Goal: Task Accomplishment & Management: Manage account settings

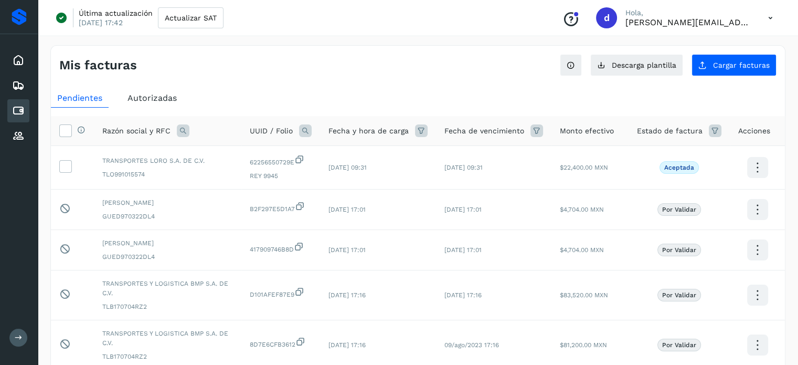
click at [18, 107] on icon at bounding box center [18, 110] width 13 height 13
click at [740, 76] on div "Mis facturas Ver instrucciones para cargar Facturas Descarga plantilla Cargar f…" at bounding box center [417, 360] width 735 height 631
click at [730, 69] on button "Cargar facturas" at bounding box center [734, 65] width 85 height 22
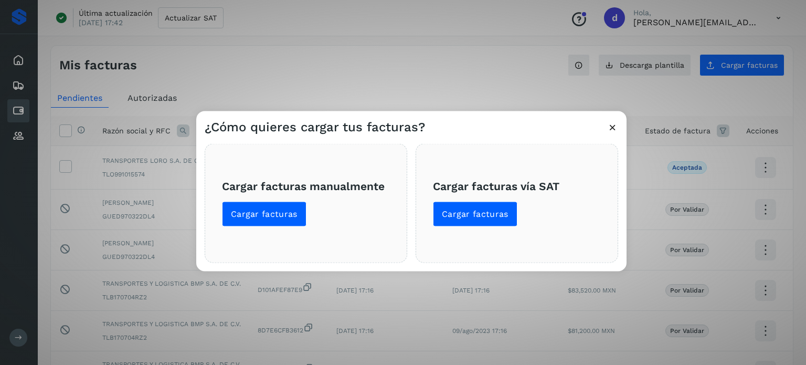
click at [484, 200] on span "Cargar facturas vía SAT Cargar facturas" at bounding box center [517, 202] width 168 height 47
click at [466, 203] on button "Cargar facturas" at bounding box center [475, 213] width 84 height 25
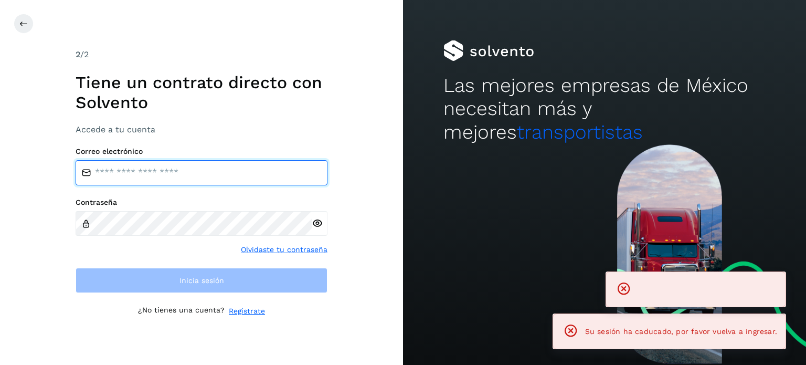
type input "**********"
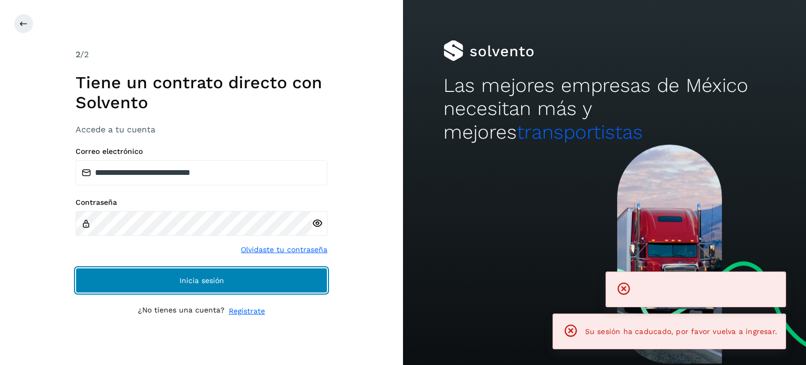
click at [140, 285] on button "Inicia sesión" at bounding box center [202, 280] width 252 height 25
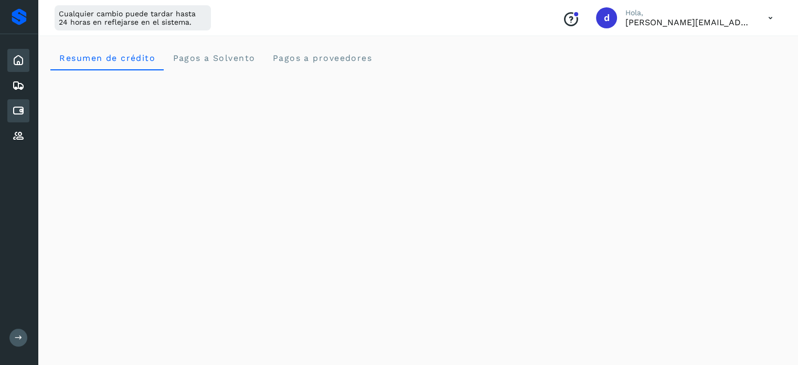
click at [25, 108] on div "Cuentas por pagar" at bounding box center [18, 110] width 22 height 23
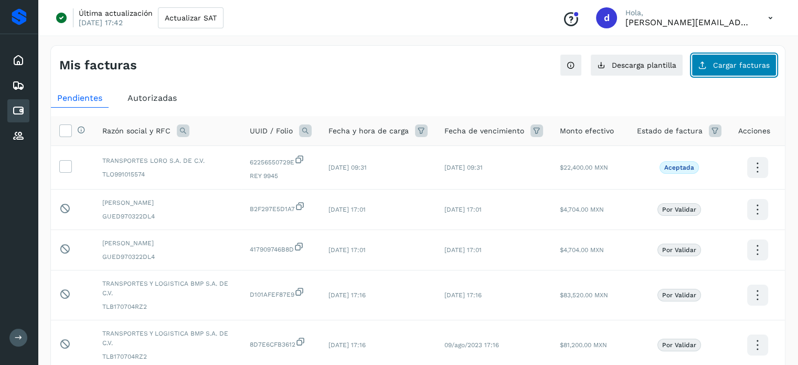
click at [715, 62] on span "Cargar facturas" at bounding box center [741, 64] width 57 height 7
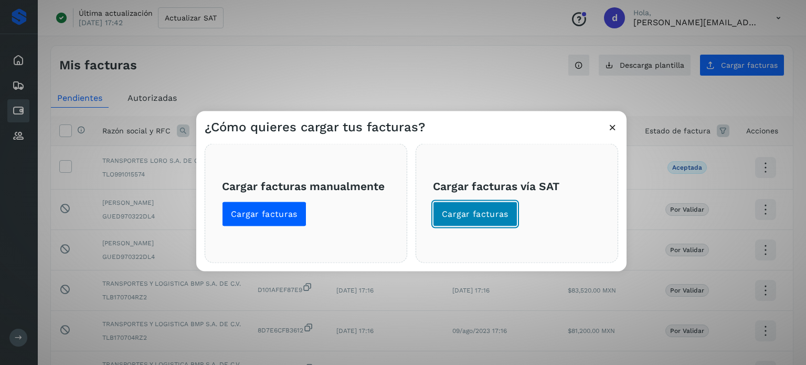
click at [442, 217] on span "Cargar facturas" at bounding box center [475, 214] width 67 height 12
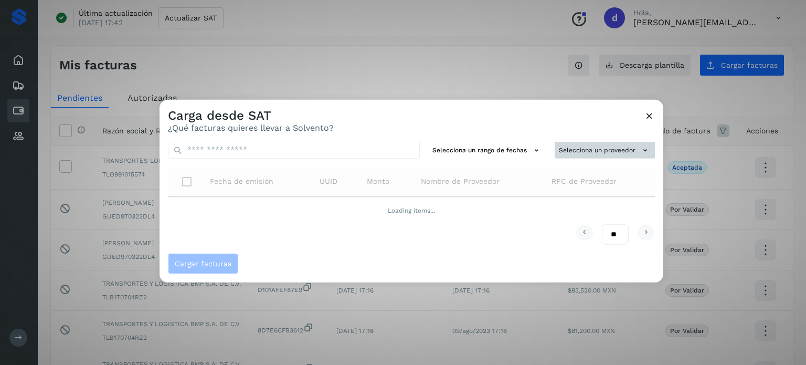
click at [602, 147] on button "Selecciona un proveedor" at bounding box center [605, 149] width 100 height 17
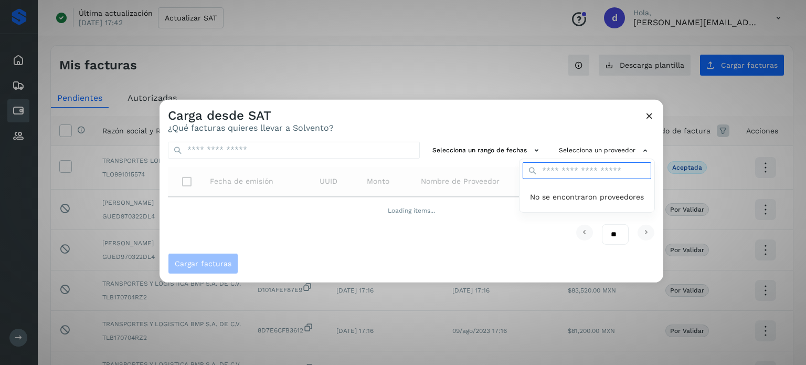
click at [570, 171] on input "text" at bounding box center [587, 170] width 129 height 17
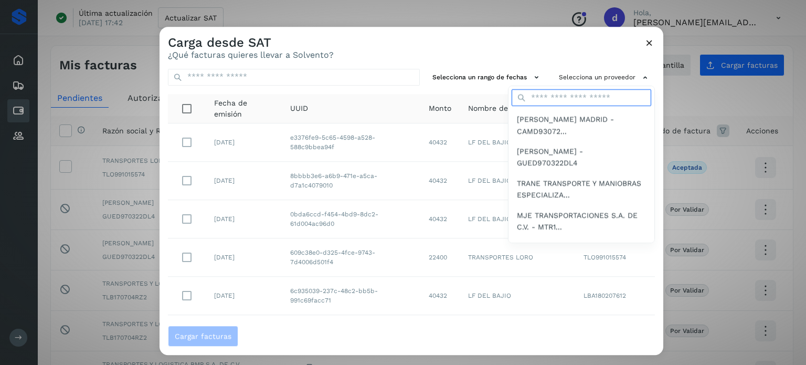
type input "**"
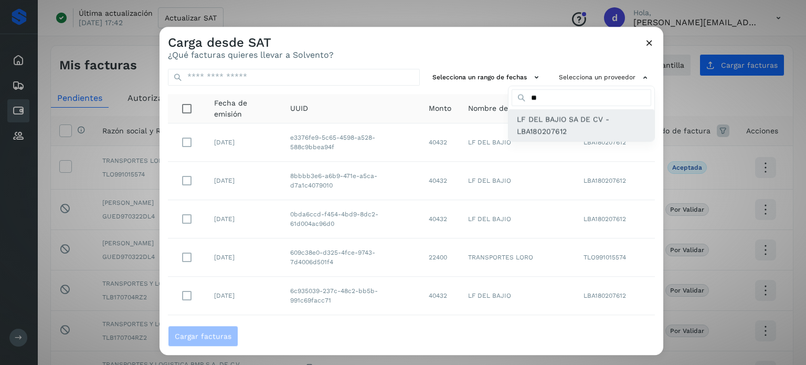
click at [533, 122] on span "LF DEL BAJIO SA DE CV - LBA180207612" at bounding box center [581, 126] width 129 height 24
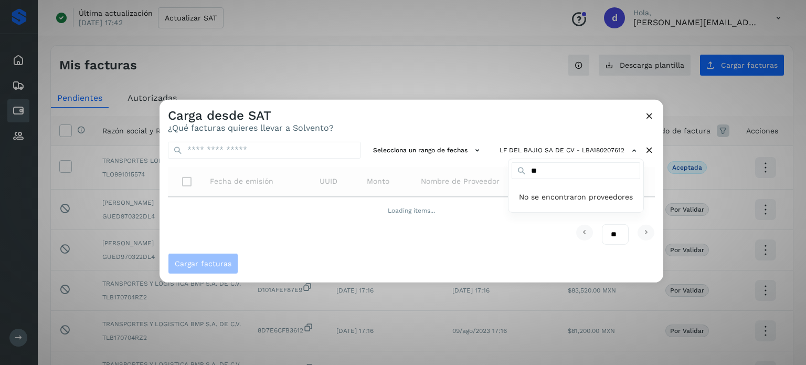
click at [462, 255] on div at bounding box center [563, 281] width 806 height 365
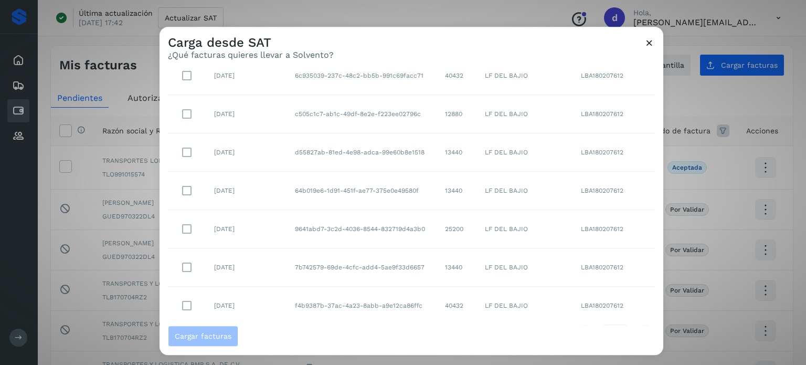
scroll to position [208, 0]
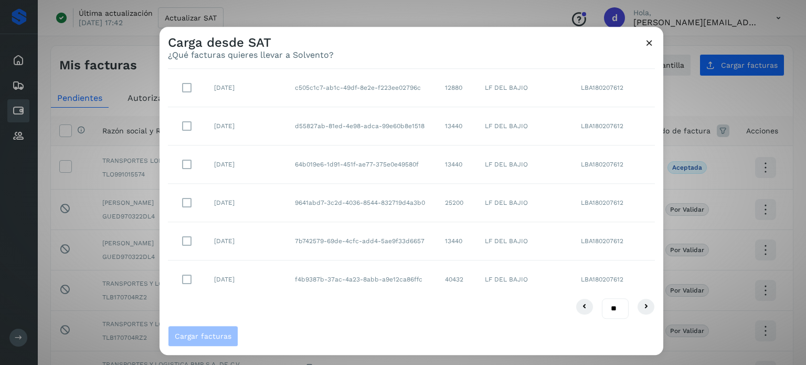
click at [604, 309] on select "** ** **" at bounding box center [615, 309] width 27 height 20
click at [602, 346] on div "Cargar facturas" at bounding box center [412, 339] width 504 height 29
click at [616, 305] on select "** ** **" at bounding box center [615, 309] width 27 height 20
select select "**"
click at [602, 299] on select "** ** **" at bounding box center [615, 309] width 27 height 20
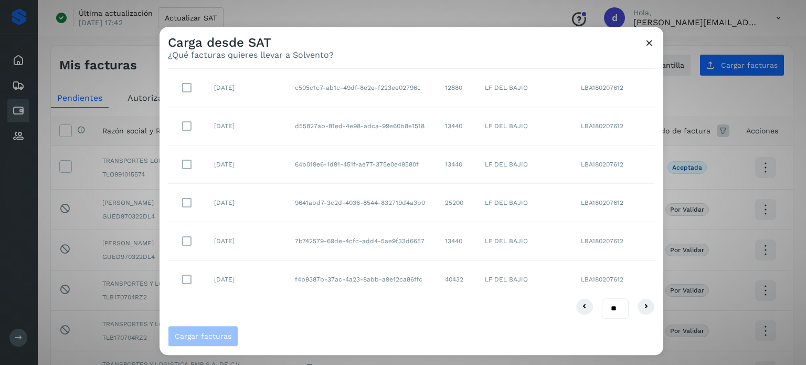
scroll to position [0, 0]
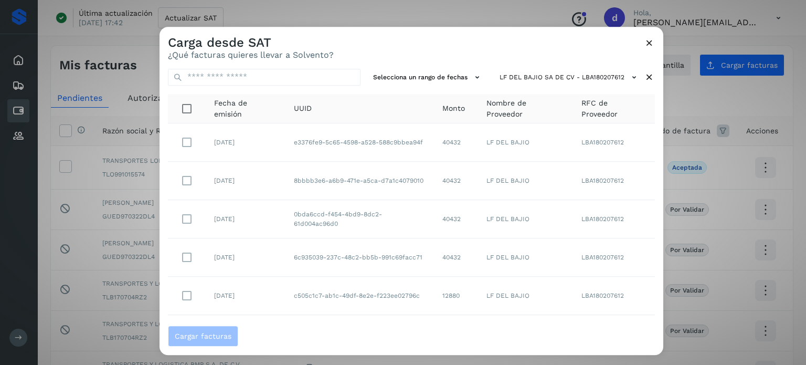
click at [457, 88] on div "Selecciona un rango de fechas LF DEL BAJIO SA DE CV - LBA180207612 Fecha de emi…" at bounding box center [412, 193] width 504 height 266
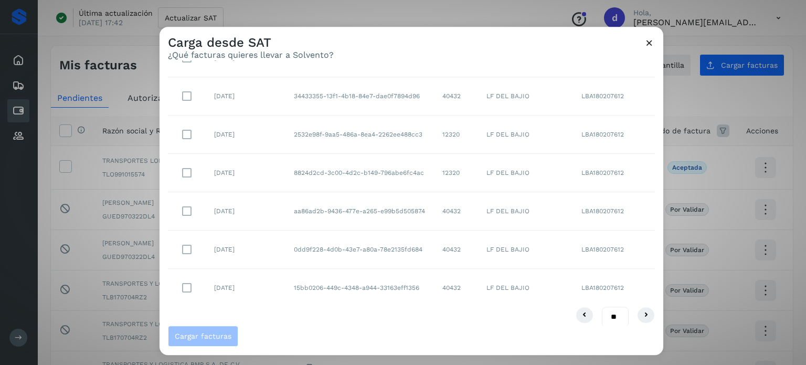
scroll to position [1736, 0]
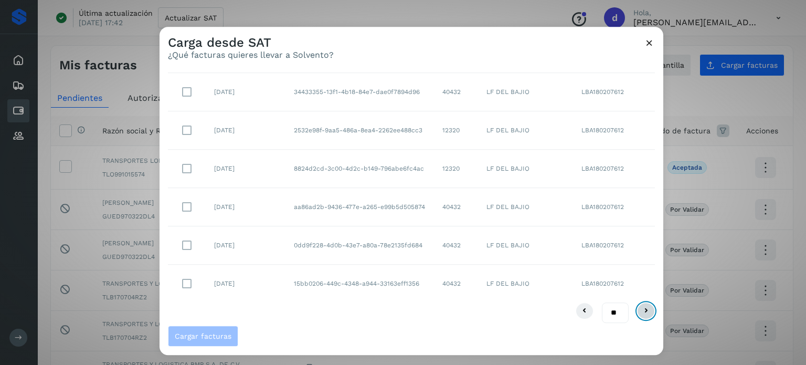
click at [640, 305] on icon at bounding box center [646, 311] width 13 height 13
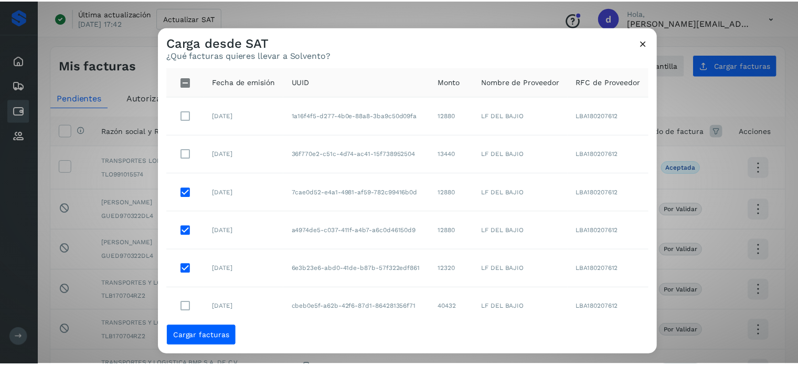
scroll to position [0, 0]
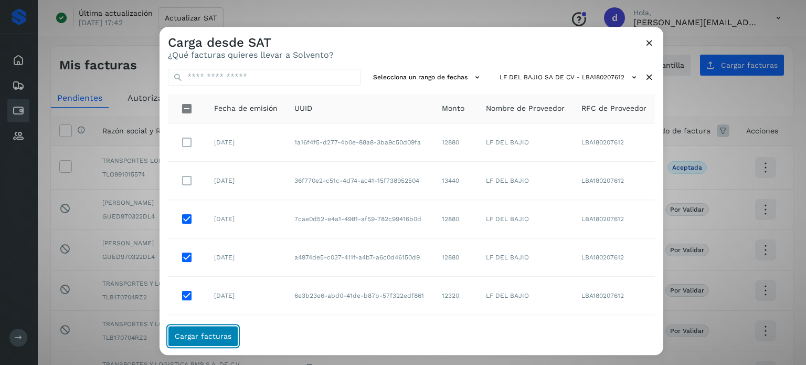
click at [213, 336] on span "Cargar facturas" at bounding box center [203, 335] width 57 height 7
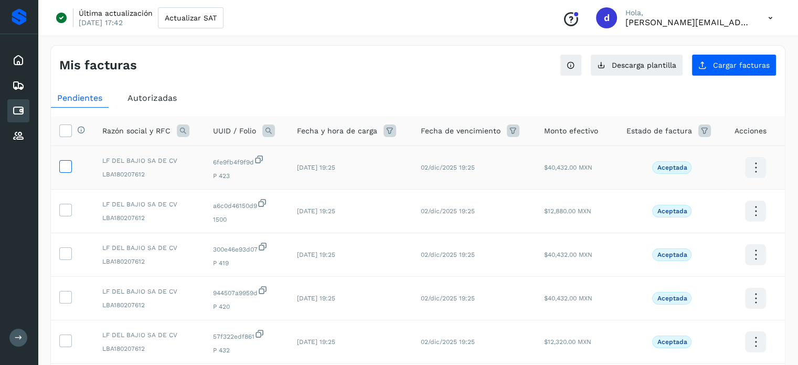
click at [69, 164] on icon at bounding box center [65, 165] width 11 height 11
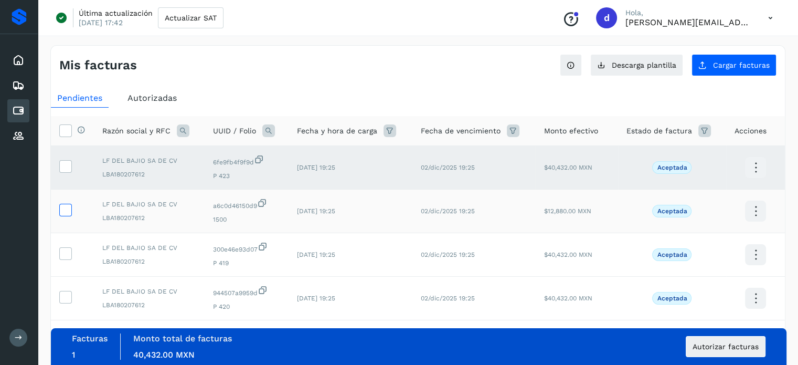
click at [70, 207] on icon at bounding box center [65, 209] width 11 height 11
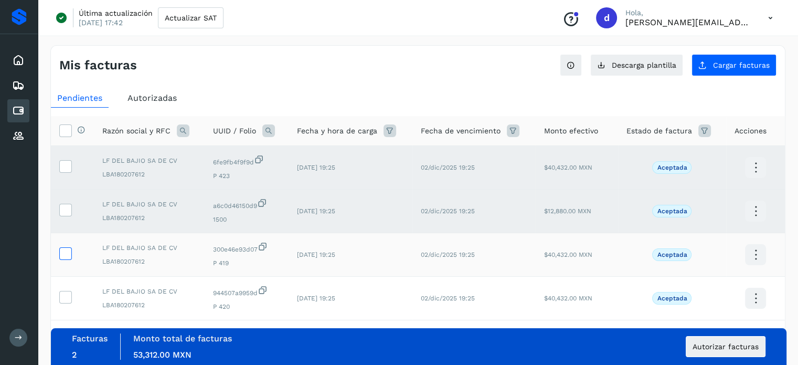
click at [67, 259] on span at bounding box center [65, 255] width 11 height 7
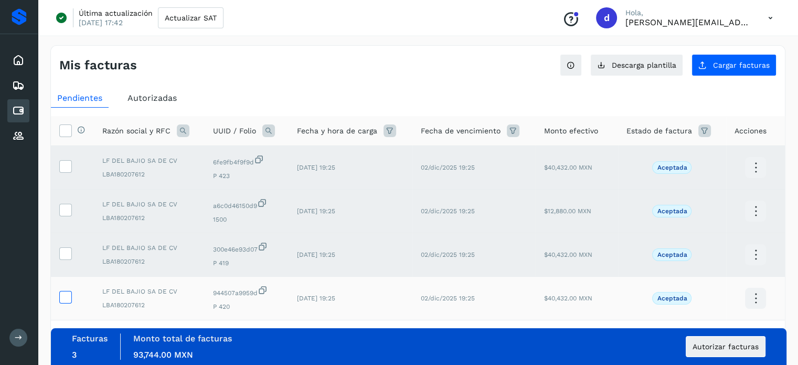
click at [66, 293] on icon at bounding box center [65, 296] width 11 height 11
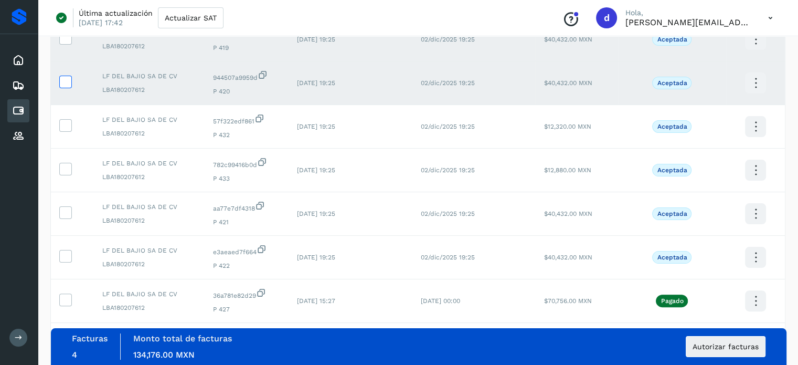
scroll to position [216, 0]
click at [66, 126] on icon at bounding box center [65, 123] width 11 height 11
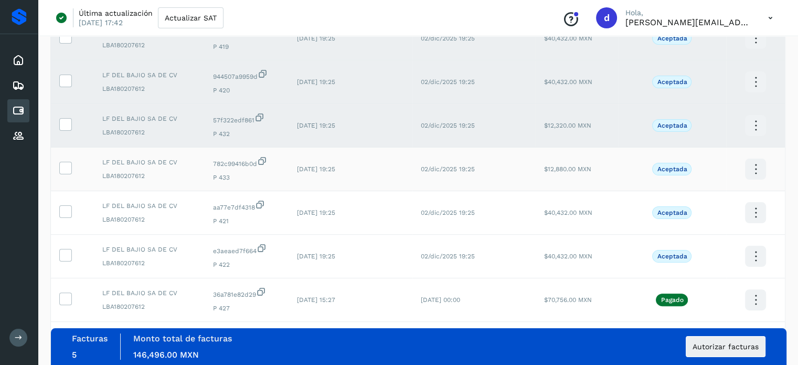
click at [66, 175] on td at bounding box center [72, 169] width 43 height 44
click at [64, 168] on icon at bounding box center [65, 167] width 11 height 11
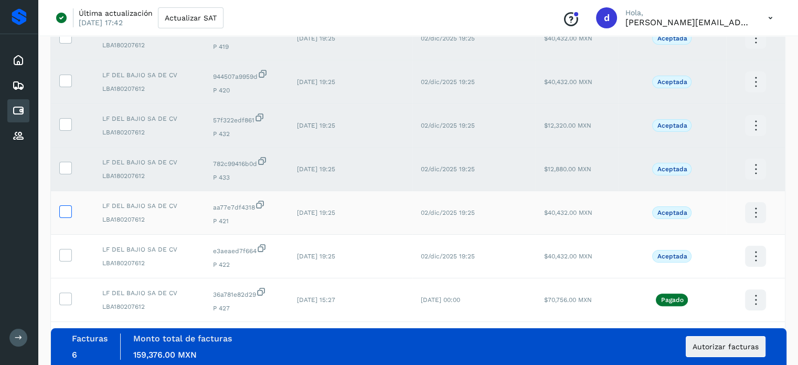
click at [66, 211] on icon at bounding box center [65, 210] width 11 height 11
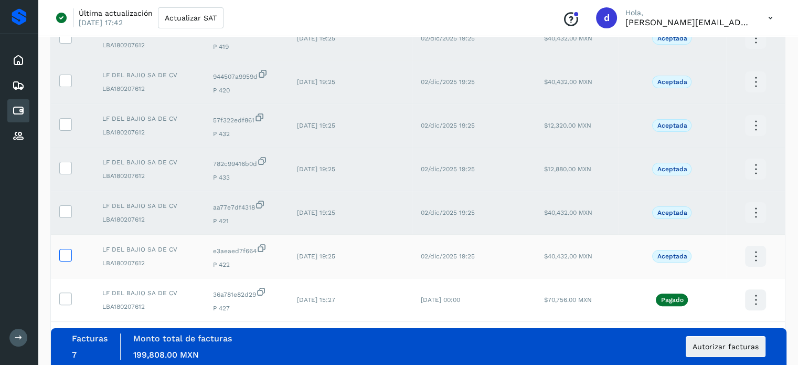
click at [62, 258] on icon at bounding box center [65, 254] width 11 height 11
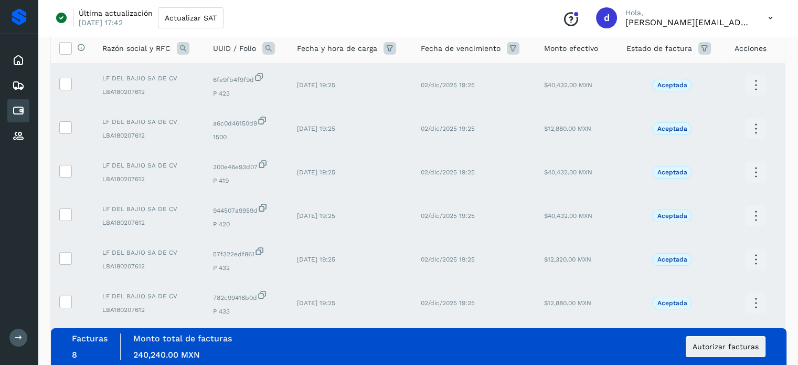
scroll to position [77, 0]
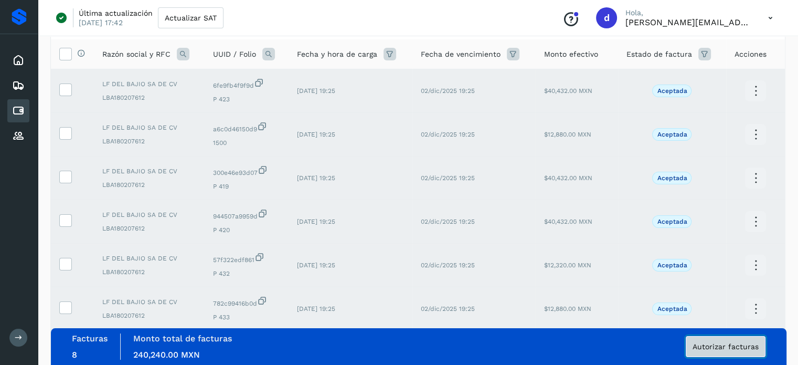
click at [717, 343] on span "Autorizar facturas" at bounding box center [726, 346] width 66 height 7
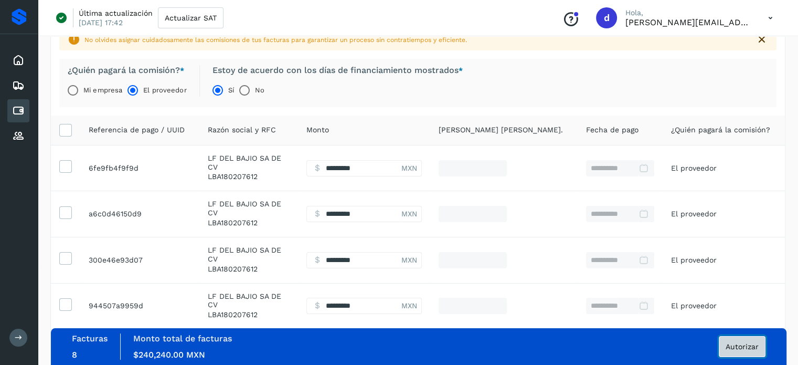
click at [732, 339] on button "Autorizar" at bounding box center [742, 346] width 47 height 21
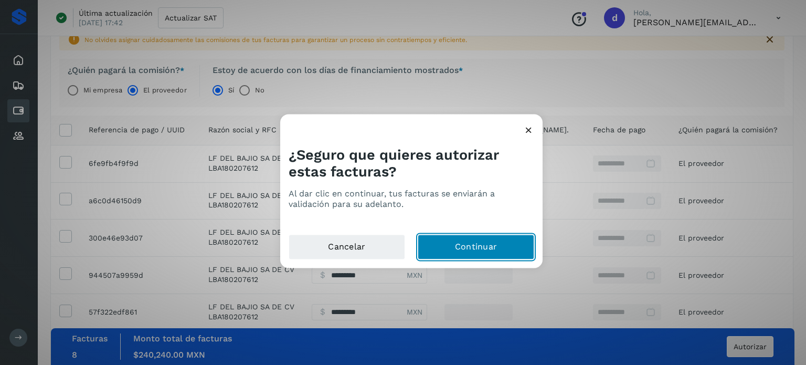
click at [475, 249] on button "Continuar" at bounding box center [476, 246] width 117 height 25
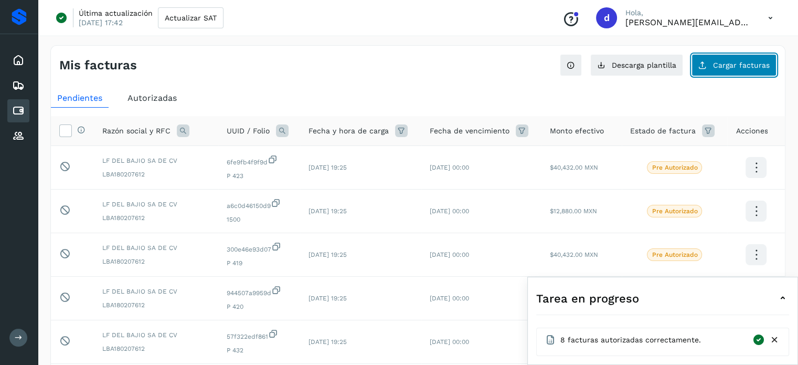
click at [726, 71] on button "Cargar facturas" at bounding box center [734, 65] width 85 height 22
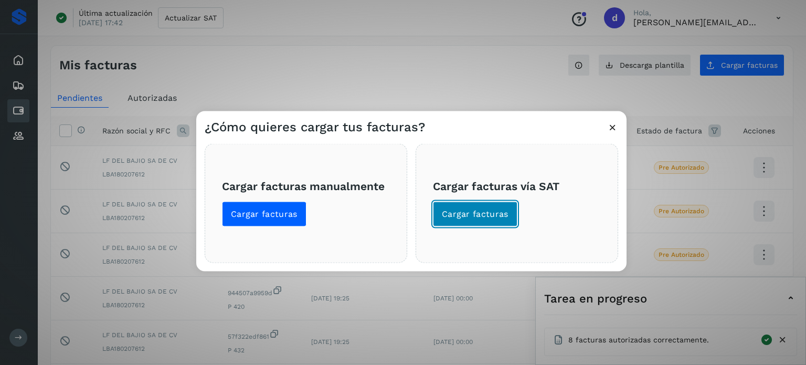
click at [470, 203] on button "Cargar facturas" at bounding box center [475, 213] width 84 height 25
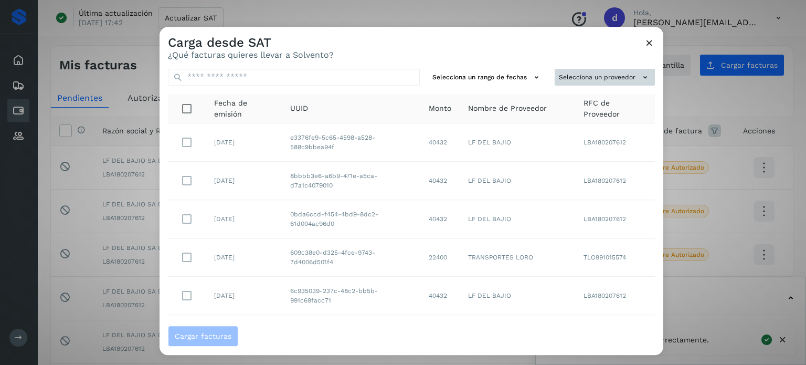
click at [593, 80] on button "Selecciona un proveedor" at bounding box center [605, 77] width 100 height 17
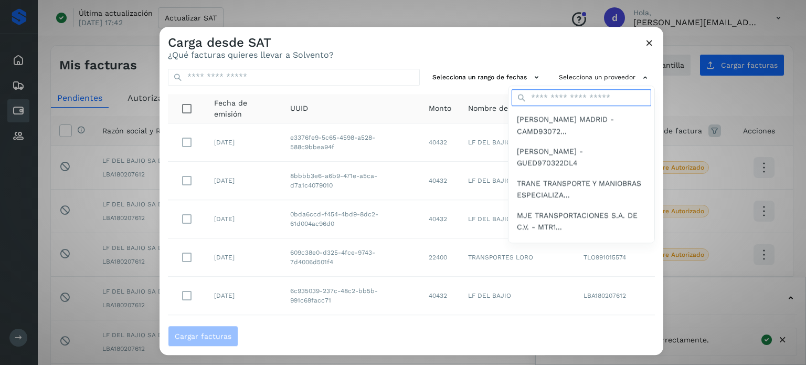
click at [557, 102] on input "text" at bounding box center [582, 98] width 140 height 17
type input "**"
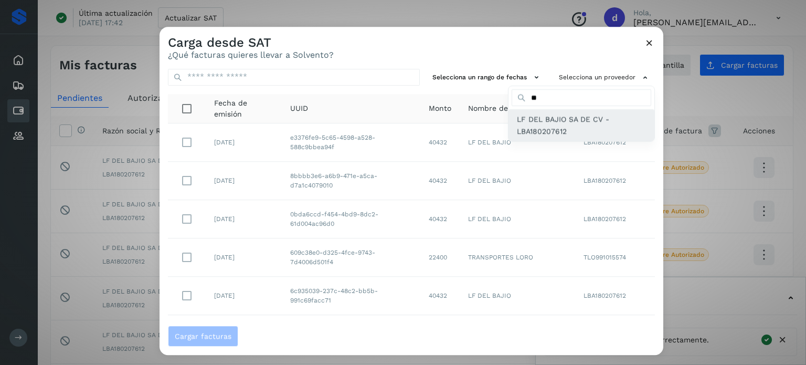
click at [531, 128] on span "LF DEL BAJIO SA DE CV - LBA180207612" at bounding box center [581, 126] width 129 height 24
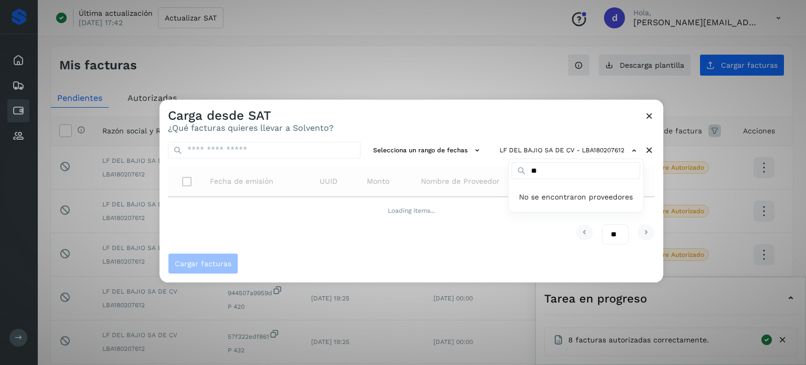
click at [517, 256] on div at bounding box center [563, 281] width 806 height 365
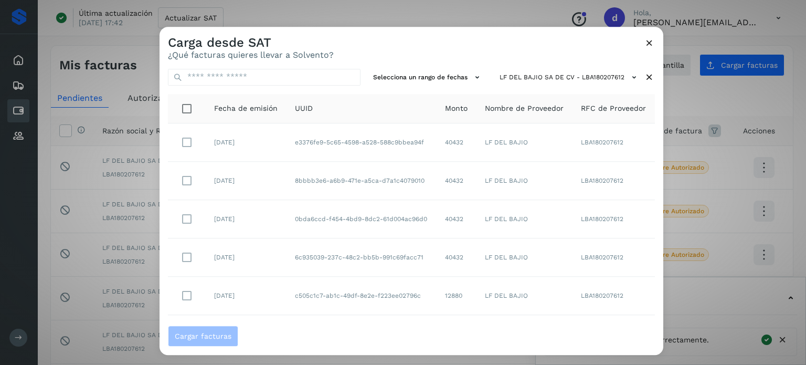
scroll to position [208, 0]
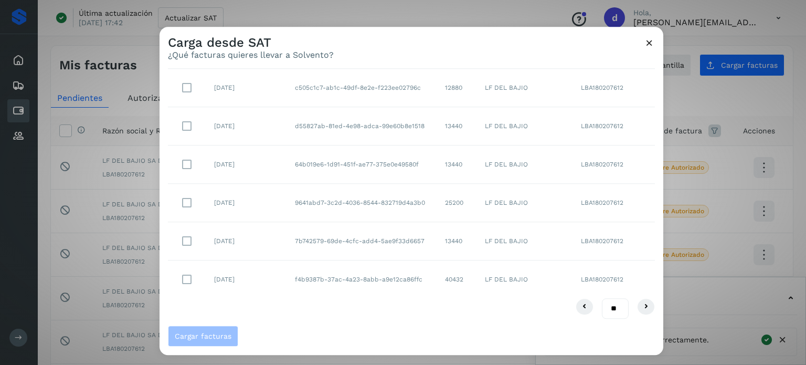
click at [609, 302] on select "** ** **" at bounding box center [615, 309] width 27 height 20
select select "**"
click at [602, 299] on select "** ** **" at bounding box center [615, 309] width 27 height 20
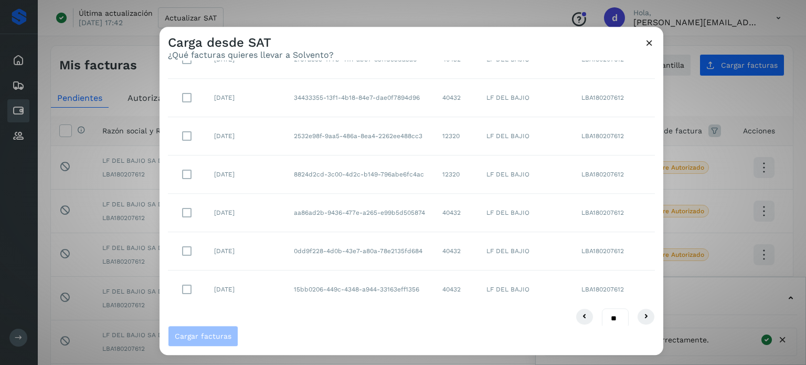
scroll to position [1728, 0]
click at [640, 313] on icon at bounding box center [646, 319] width 13 height 13
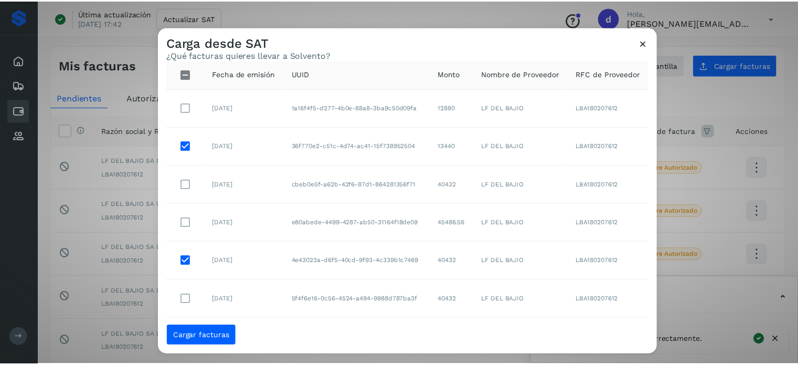
scroll to position [34, 0]
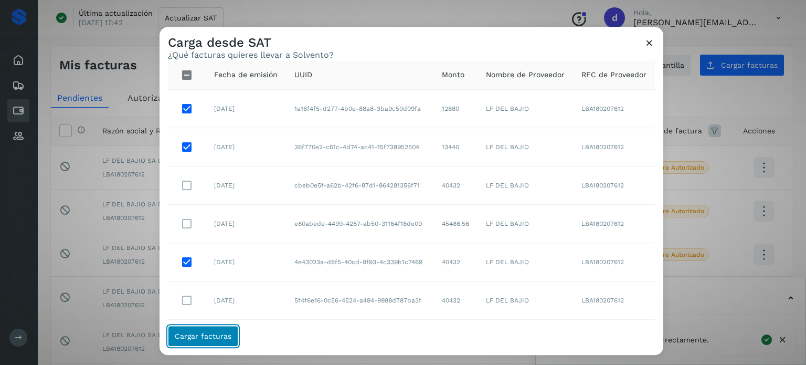
click at [208, 330] on button "Cargar facturas" at bounding box center [203, 335] width 70 height 21
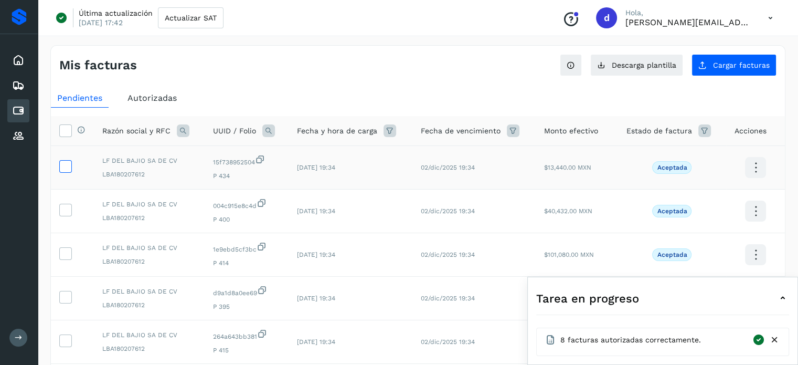
drag, startPoint x: 58, startPoint y: 164, endPoint x: 64, endPoint y: 166, distance: 6.0
click at [64, 166] on td at bounding box center [72, 168] width 43 height 44
click at [64, 166] on icon at bounding box center [65, 165] width 11 height 11
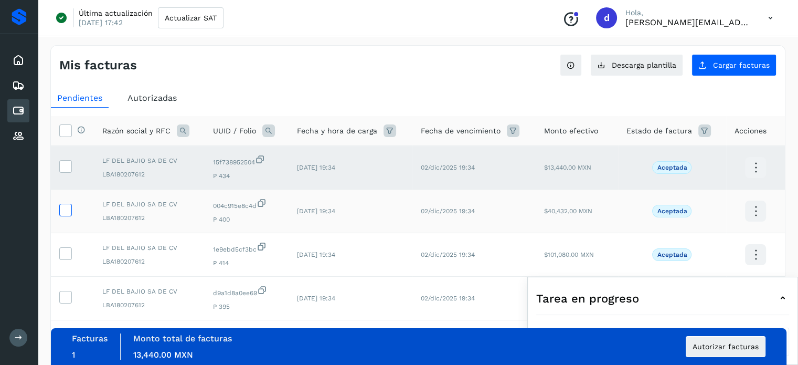
click at [67, 208] on icon at bounding box center [65, 209] width 11 height 11
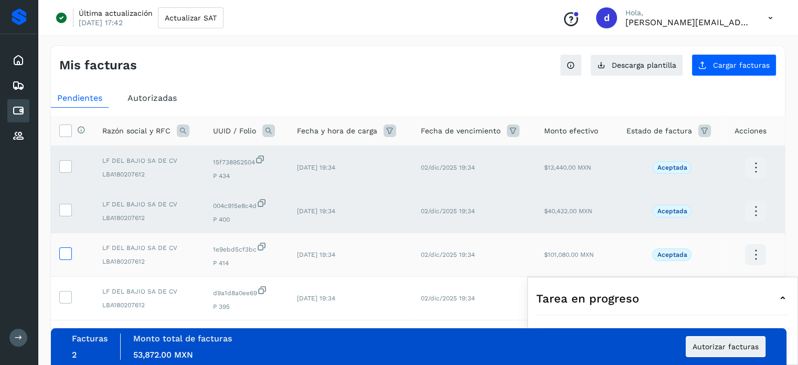
click at [69, 252] on icon at bounding box center [65, 252] width 11 height 11
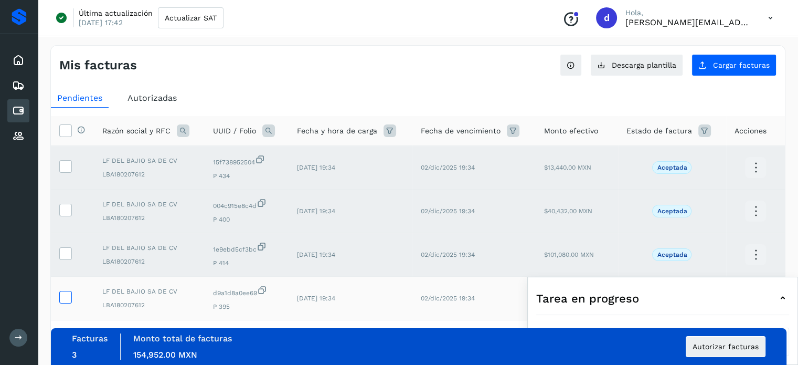
click at [67, 300] on icon at bounding box center [65, 296] width 11 height 11
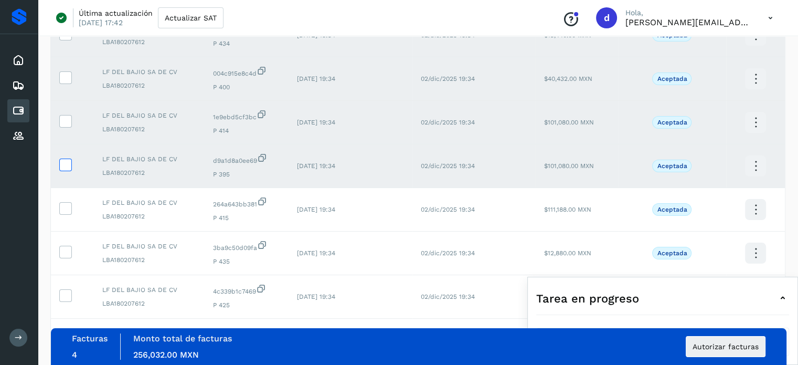
scroll to position [153, 0]
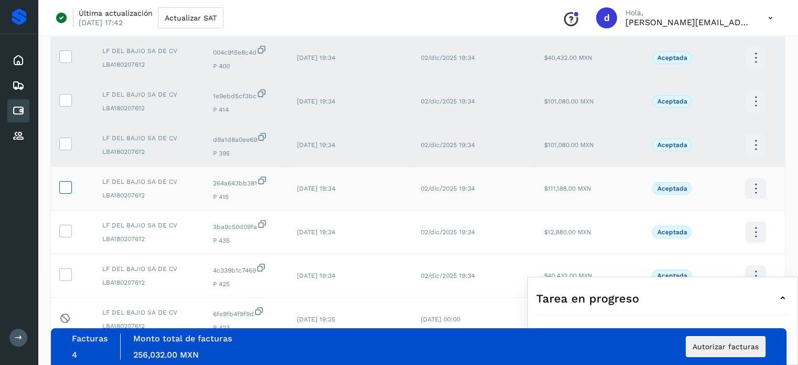
click at [63, 186] on icon at bounding box center [65, 186] width 11 height 11
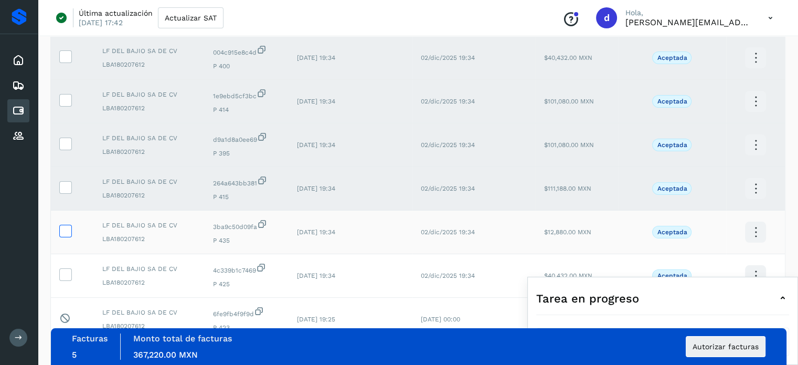
click at [63, 230] on icon at bounding box center [65, 230] width 11 height 11
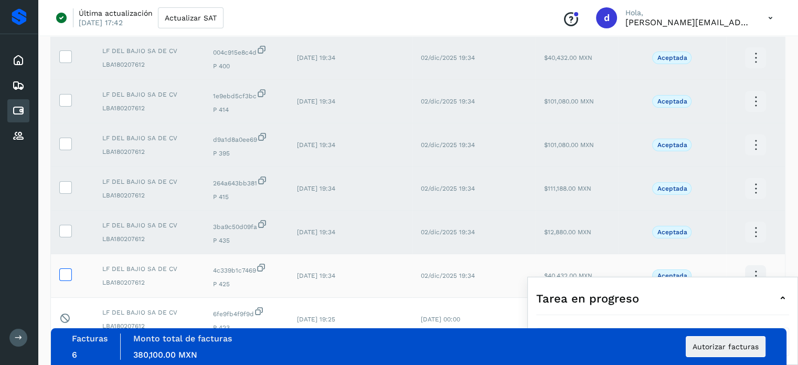
click at [66, 275] on icon at bounding box center [65, 273] width 11 height 11
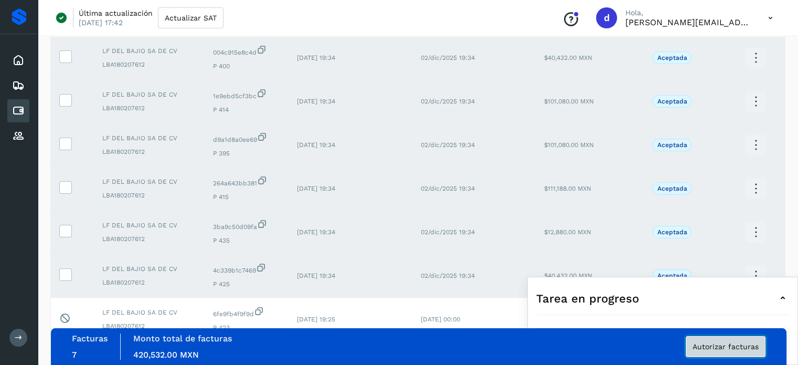
click at [722, 344] on span "Autorizar facturas" at bounding box center [726, 346] width 66 height 7
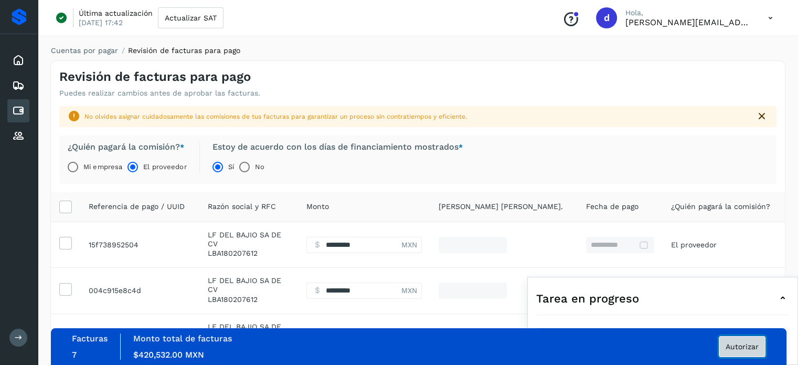
click at [740, 343] on span "Autorizar" at bounding box center [742, 346] width 33 height 7
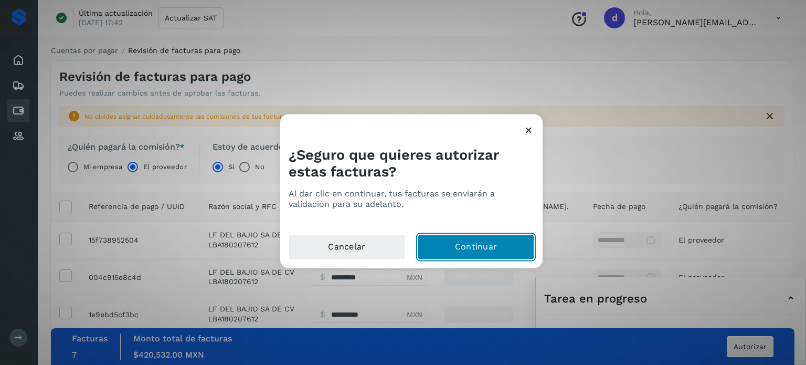
click at [470, 245] on button "Continuar" at bounding box center [476, 246] width 117 height 25
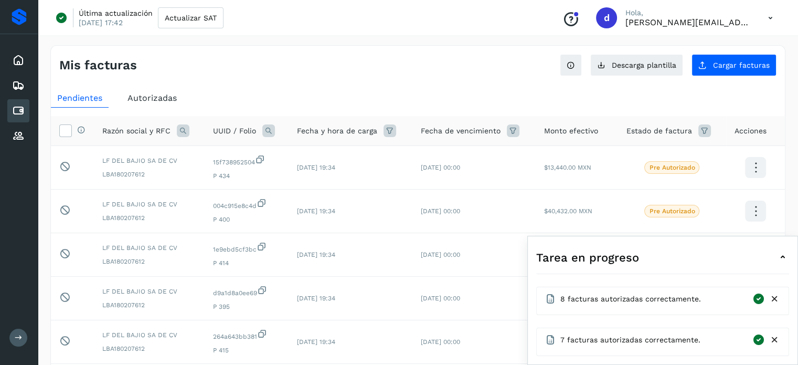
click at [160, 59] on div "Mis facturas" at bounding box center [238, 65] width 359 height 15
